Goal: Subscribe to service/newsletter

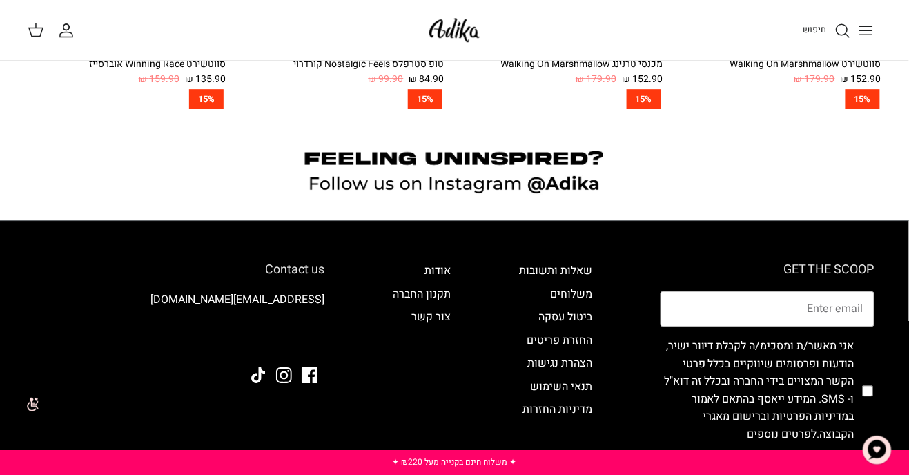
scroll to position [1084, 0]
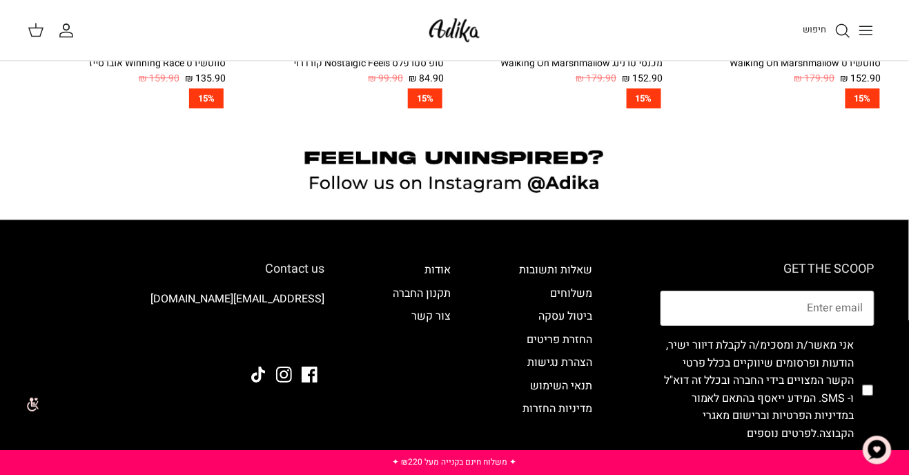
click at [865, 32] on icon "Toggle menu" at bounding box center [866, 30] width 17 height 17
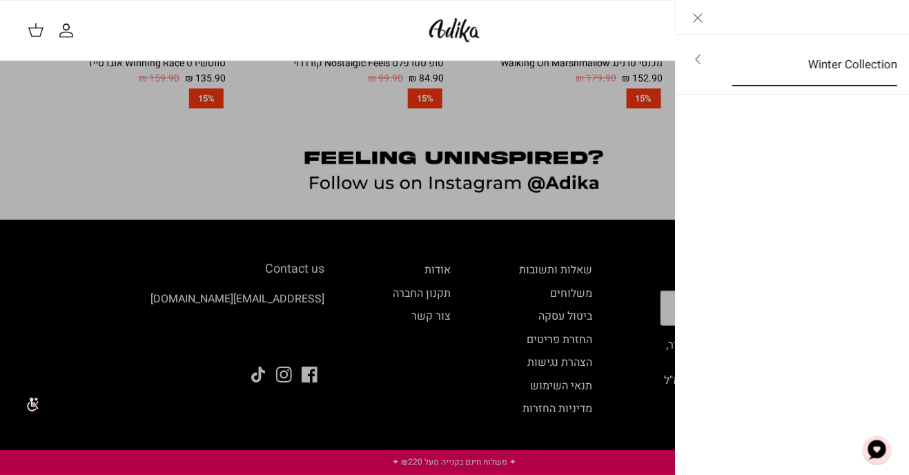
click at [852, 64] on link "Winter Collection" at bounding box center [815, 64] width 190 height 43
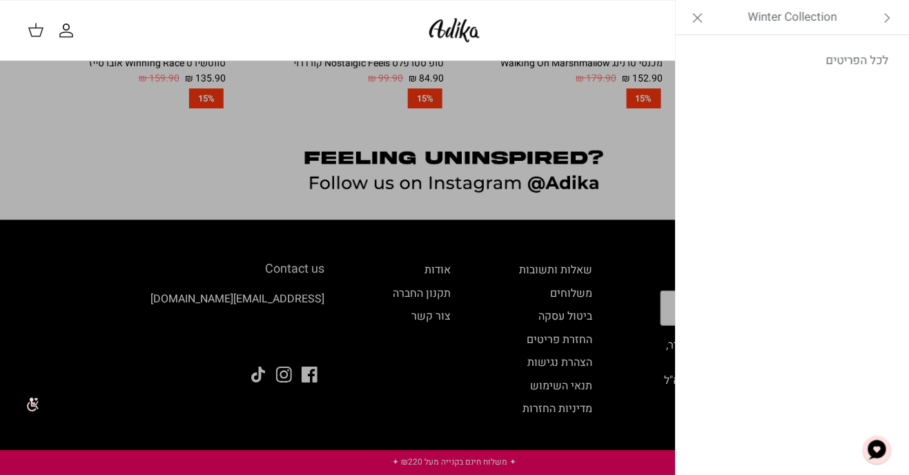
click at [620, 175] on link "Toggle menu" at bounding box center [454, 237] width 909 height 475
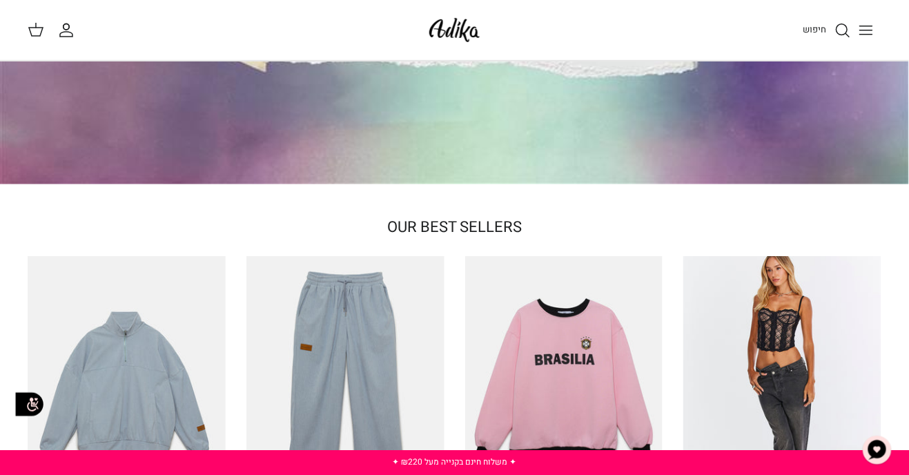
scroll to position [0, 0]
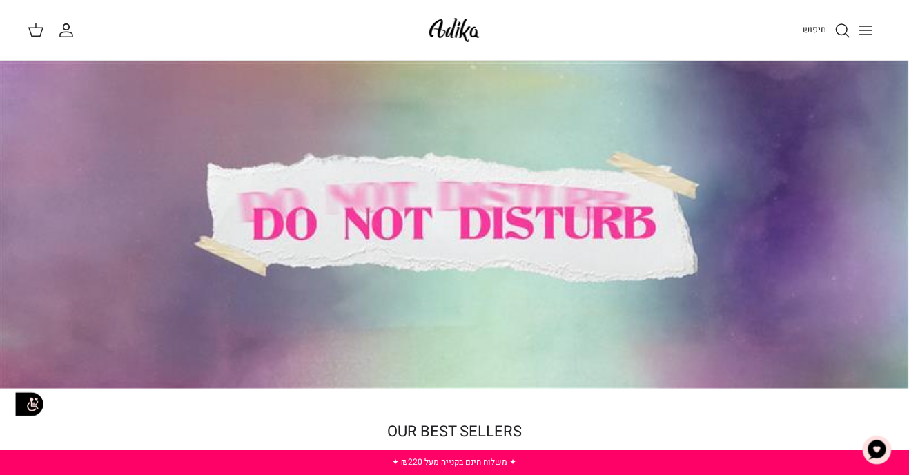
click at [457, 27] on img at bounding box center [454, 30] width 59 height 32
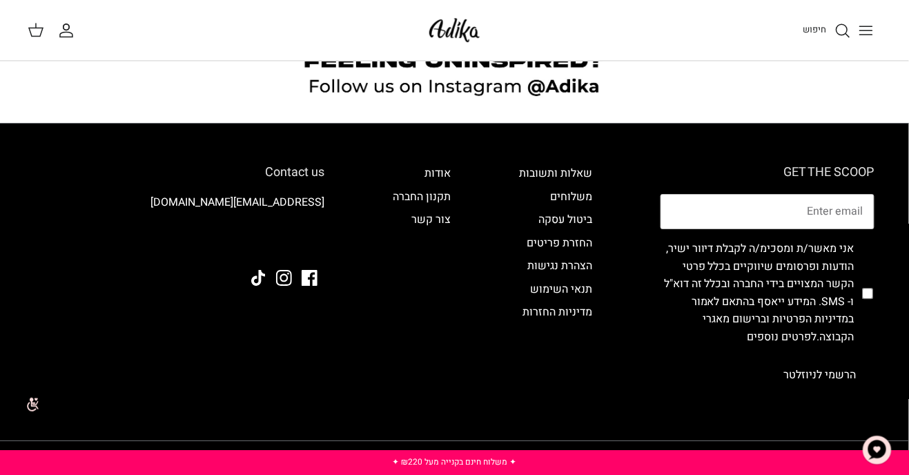
scroll to position [1190, 0]
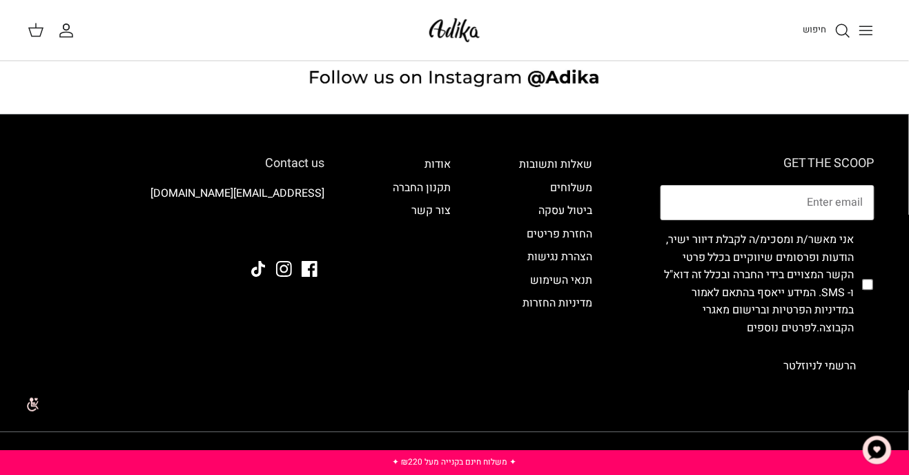
click at [869, 269] on input "checkbox" at bounding box center [867, 284] width 11 height 127
click at [873, 275] on input "checkbox" at bounding box center [867, 284] width 11 height 127
checkbox input "false"
